Goal: Book appointment/travel/reservation

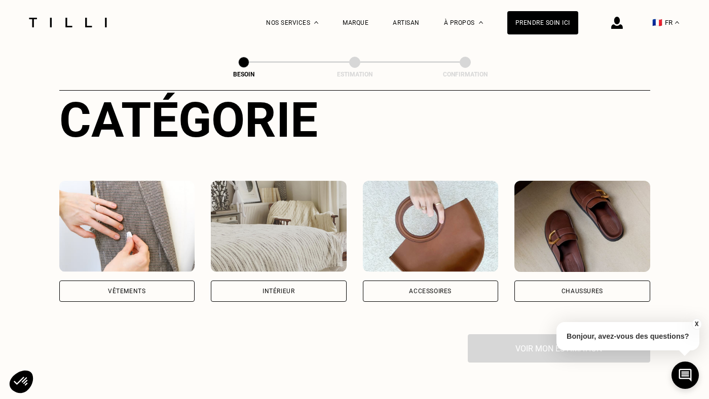
scroll to position [137, 0]
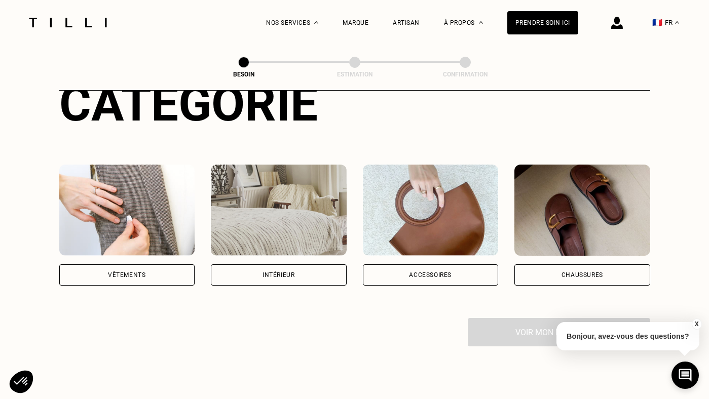
click at [147, 205] on img at bounding box center [127, 210] width 136 height 91
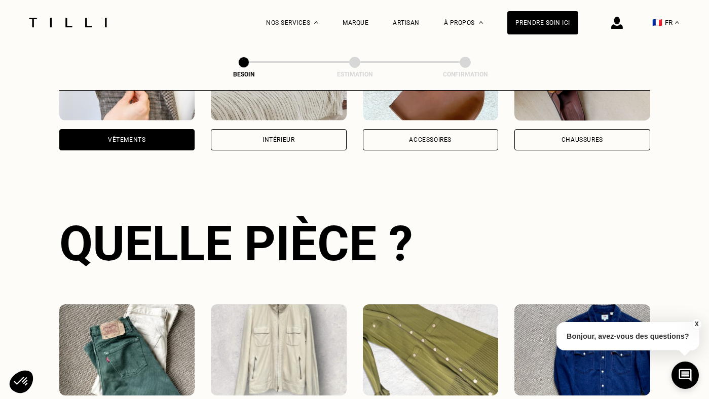
scroll to position [330, 0]
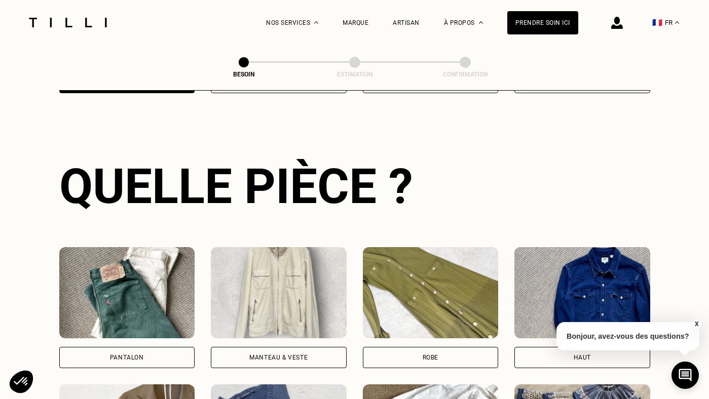
click at [161, 278] on img at bounding box center [127, 292] width 136 height 91
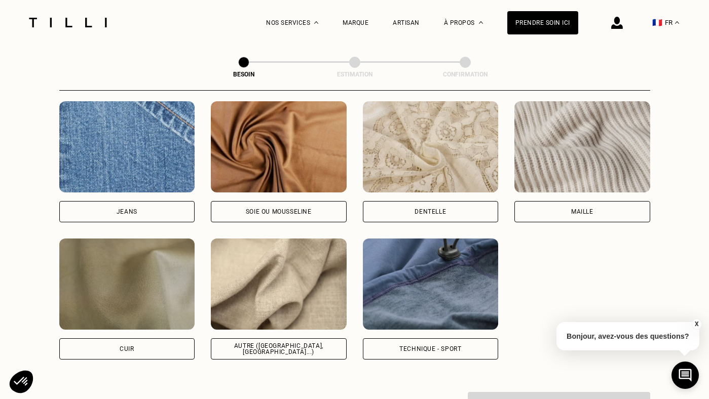
scroll to position [1092, 0]
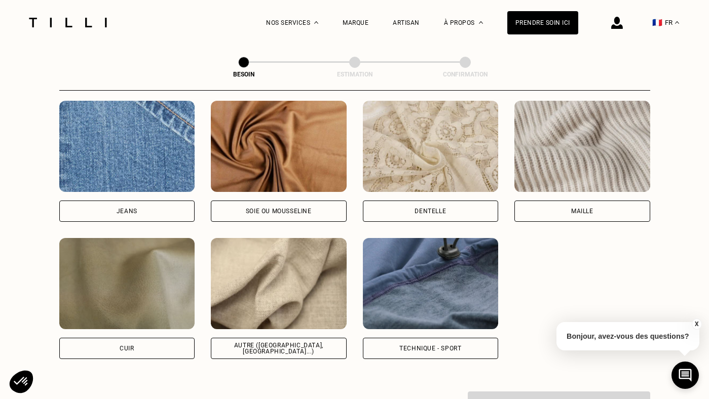
click at [280, 290] on img at bounding box center [279, 283] width 136 height 91
select select "FR"
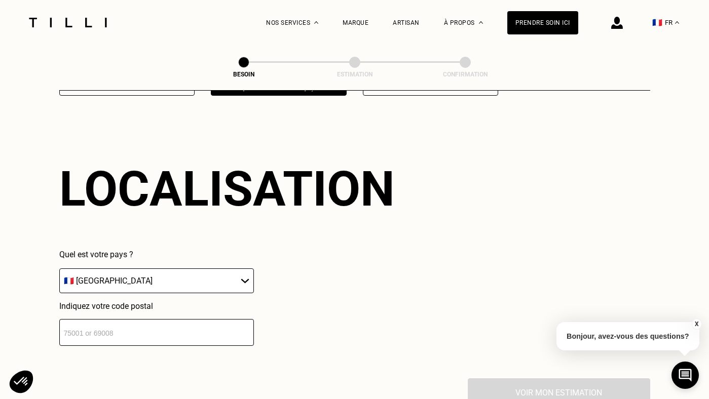
scroll to position [1360, 0]
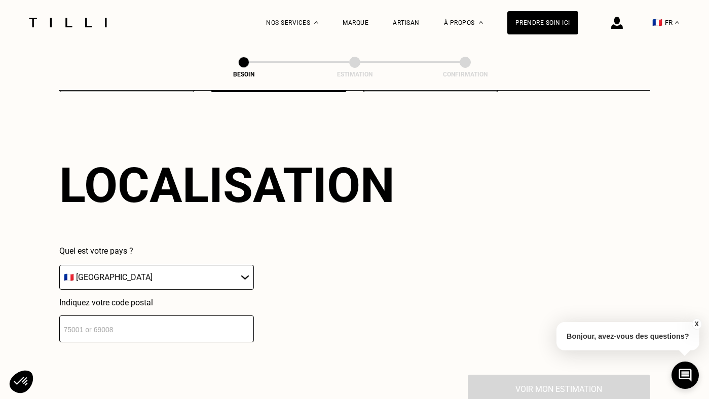
click at [205, 316] on input "number" at bounding box center [156, 329] width 195 height 27
type input "75016"
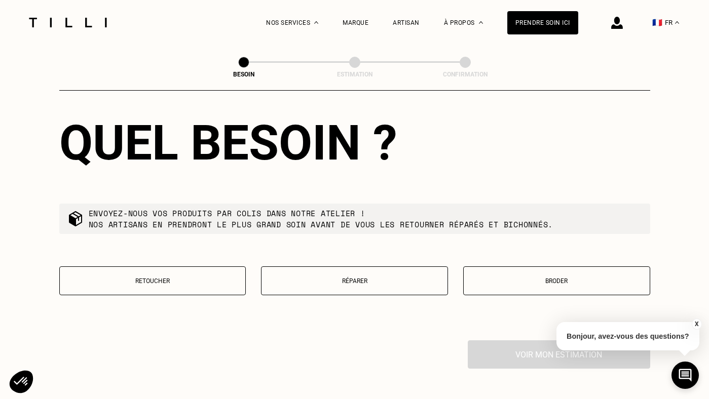
scroll to position [1672, 0]
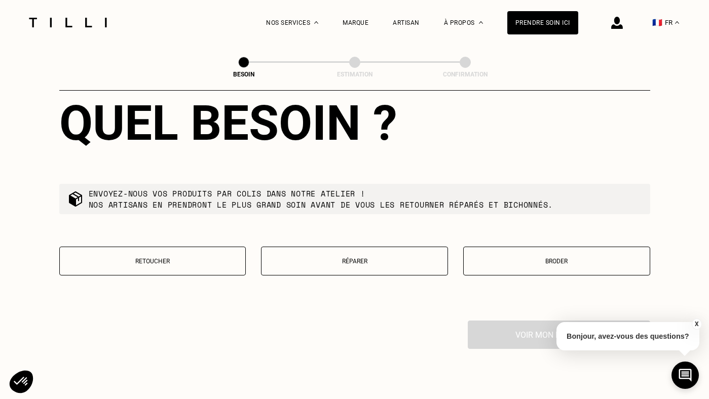
click at [159, 258] on p "Retoucher" at bounding box center [153, 261] width 176 height 7
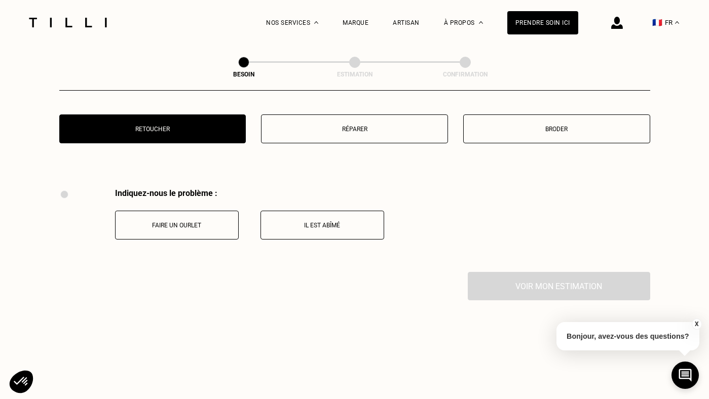
scroll to position [1870, 0]
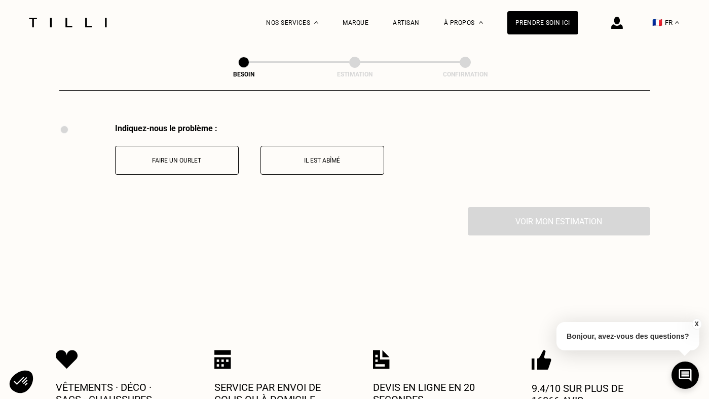
click at [202, 156] on button "Faire un ourlet" at bounding box center [177, 160] width 124 height 29
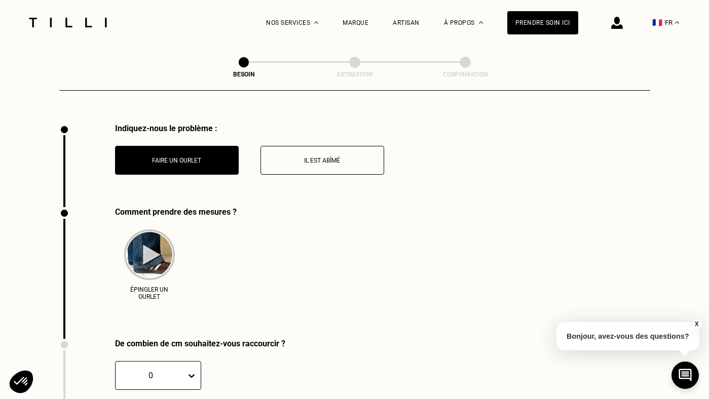
scroll to position [1953, 0]
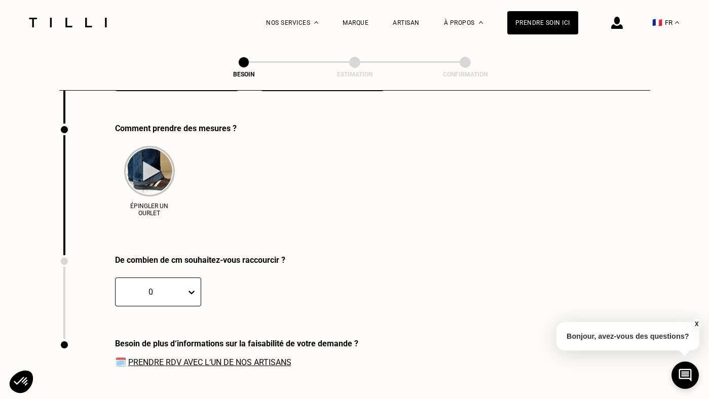
click at [190, 282] on div at bounding box center [193, 292] width 15 height 28
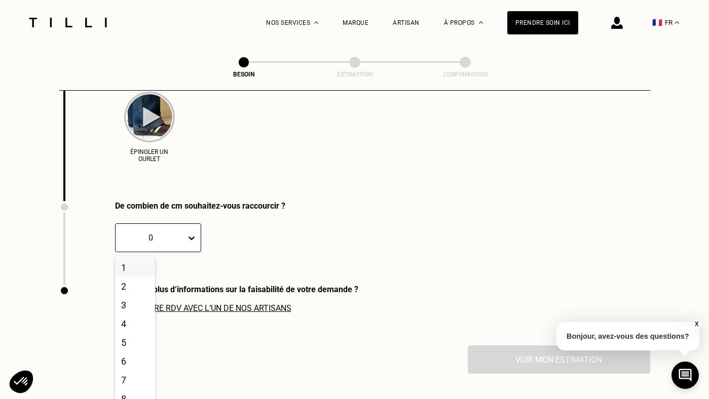
scroll to position [2011, 0]
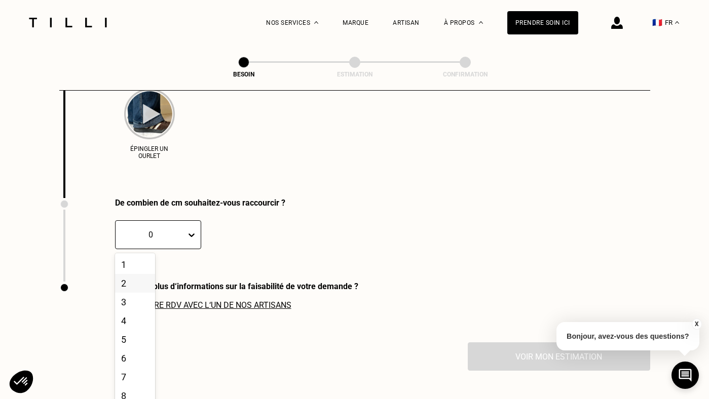
click at [137, 275] on div "2" at bounding box center [135, 283] width 40 height 19
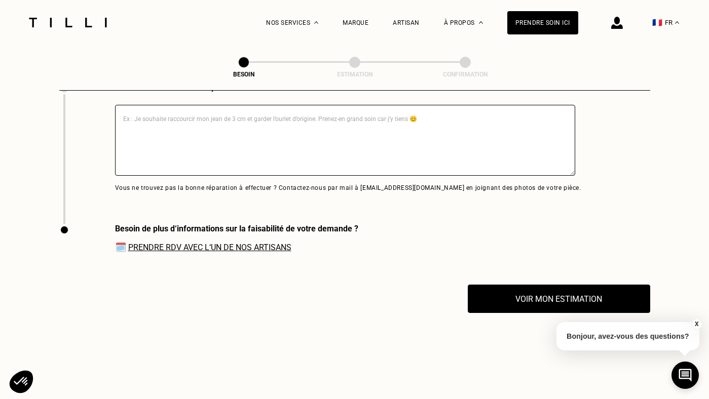
scroll to position [2259, 0]
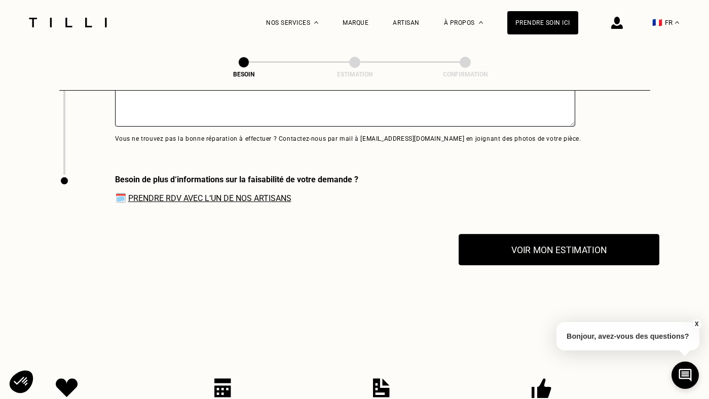
click at [513, 247] on button "Voir mon estimation" at bounding box center [559, 249] width 201 height 31
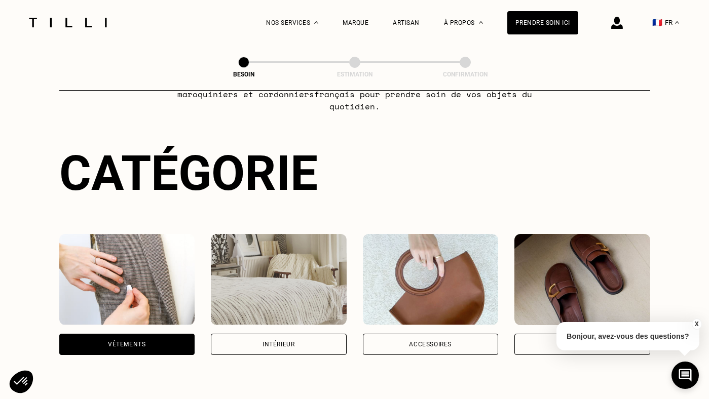
scroll to position [0, 0]
